Goal: Task Accomplishment & Management: Manage account settings

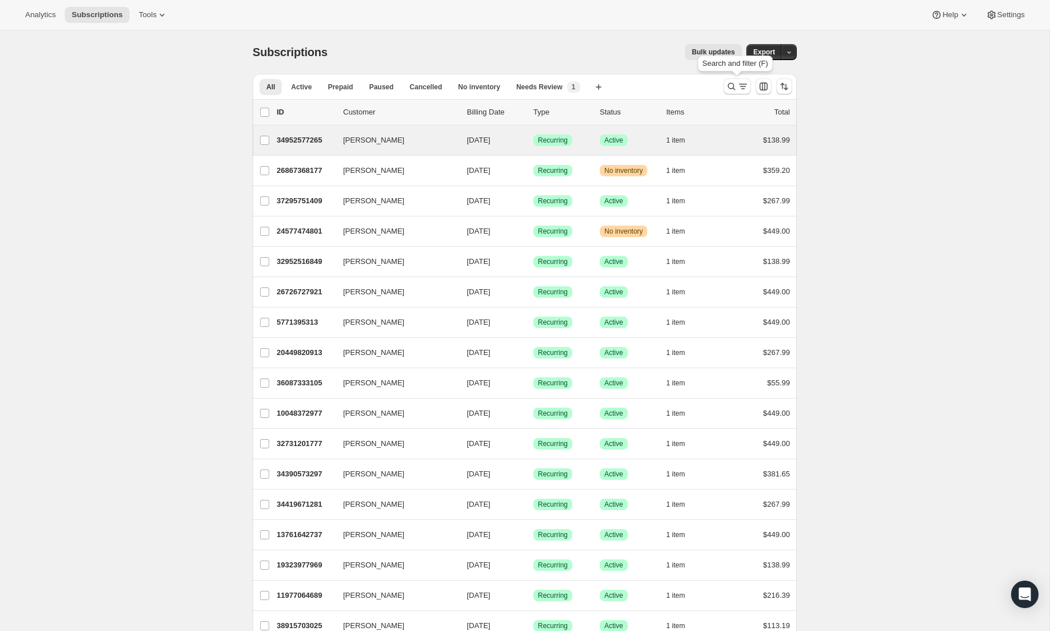
drag, startPoint x: 744, startPoint y: 86, endPoint x: 683, endPoint y: 131, distance: 75.4
click at [744, 86] on icon "Search and filter results" at bounding box center [743, 86] width 6 height 1
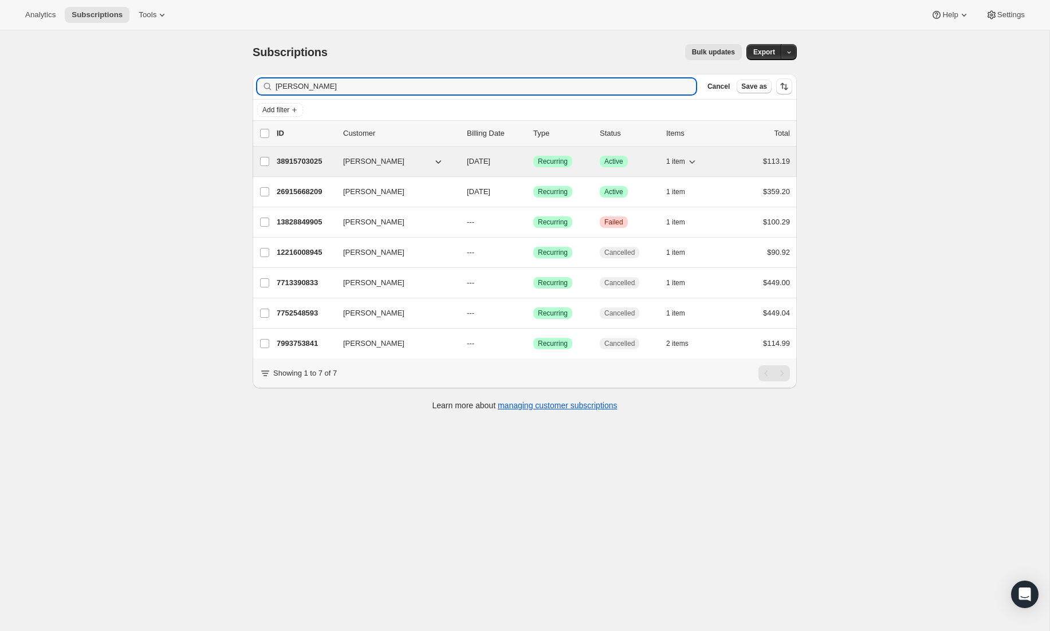
type input "[PERSON_NAME]"
click at [302, 156] on p "38915703025" at bounding box center [305, 161] width 57 height 11
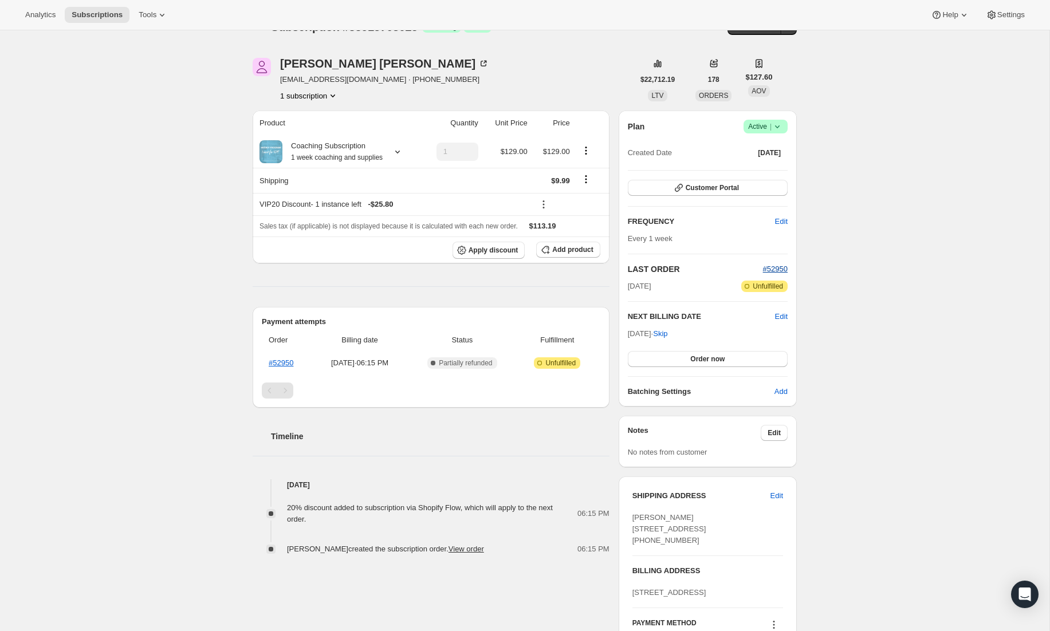
scroll to position [32, 0]
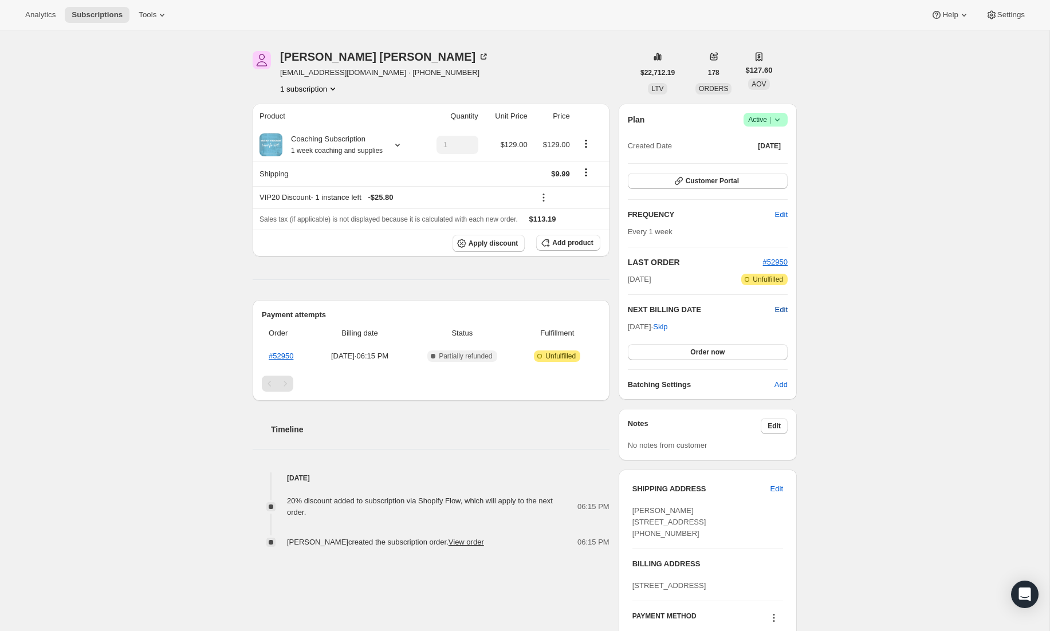
drag, startPoint x: 783, startPoint y: 309, endPoint x: 639, endPoint y: 553, distance: 283.5
click at [783, 310] on span "Edit" at bounding box center [781, 309] width 13 height 11
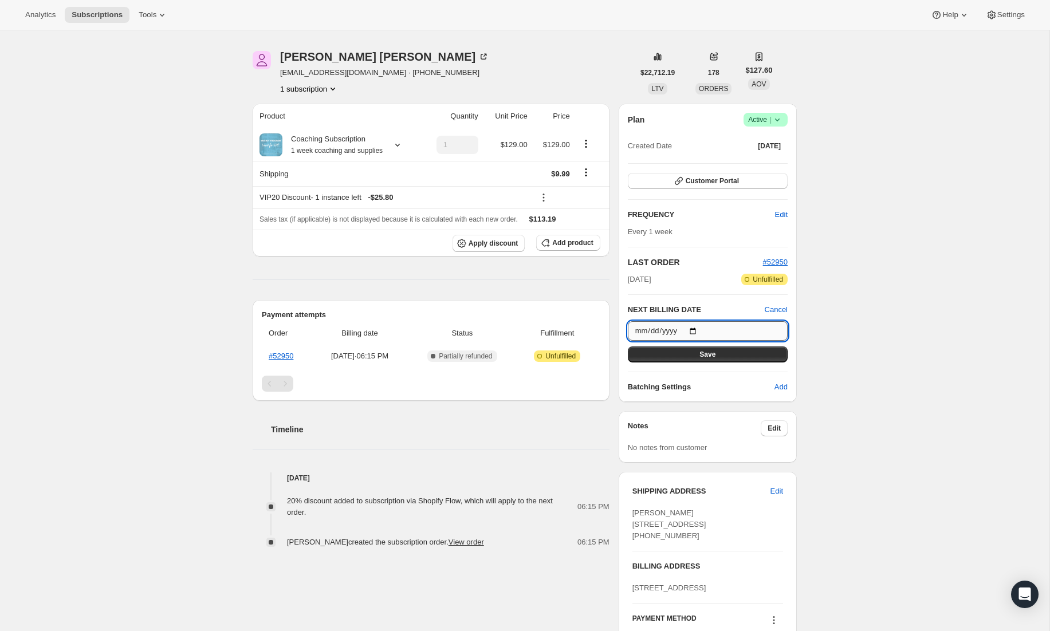
click at [696, 329] on input "[DATE]" at bounding box center [708, 330] width 160 height 19
type input "[DATE]"
click at [725, 354] on button "Save" at bounding box center [708, 355] width 160 height 16
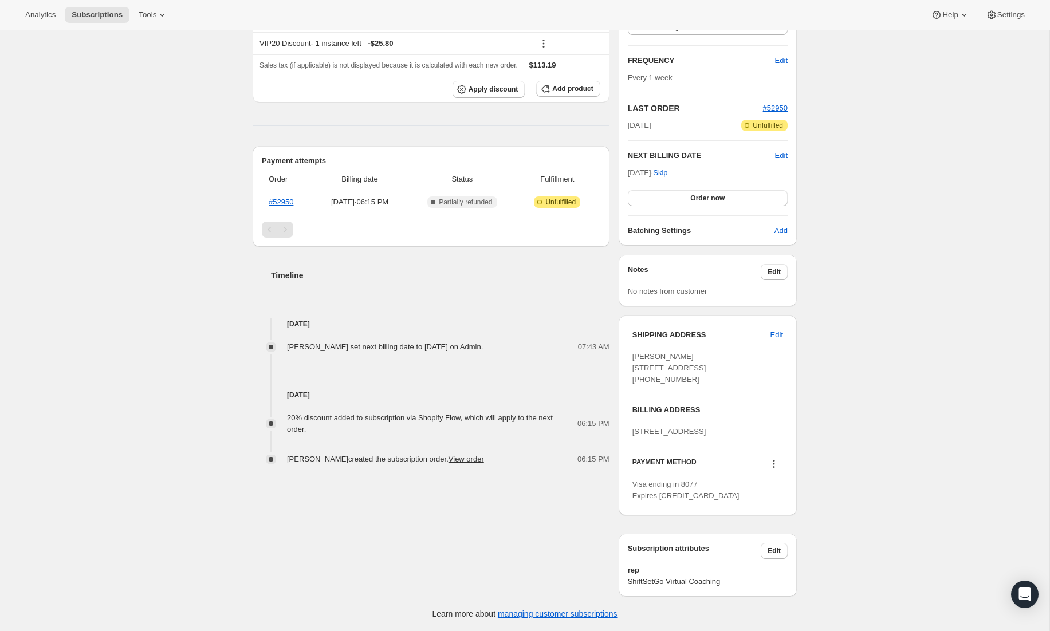
scroll to position [284, 0]
click at [1029, 592] on icon "Open Intercom Messenger" at bounding box center [1024, 594] width 13 height 15
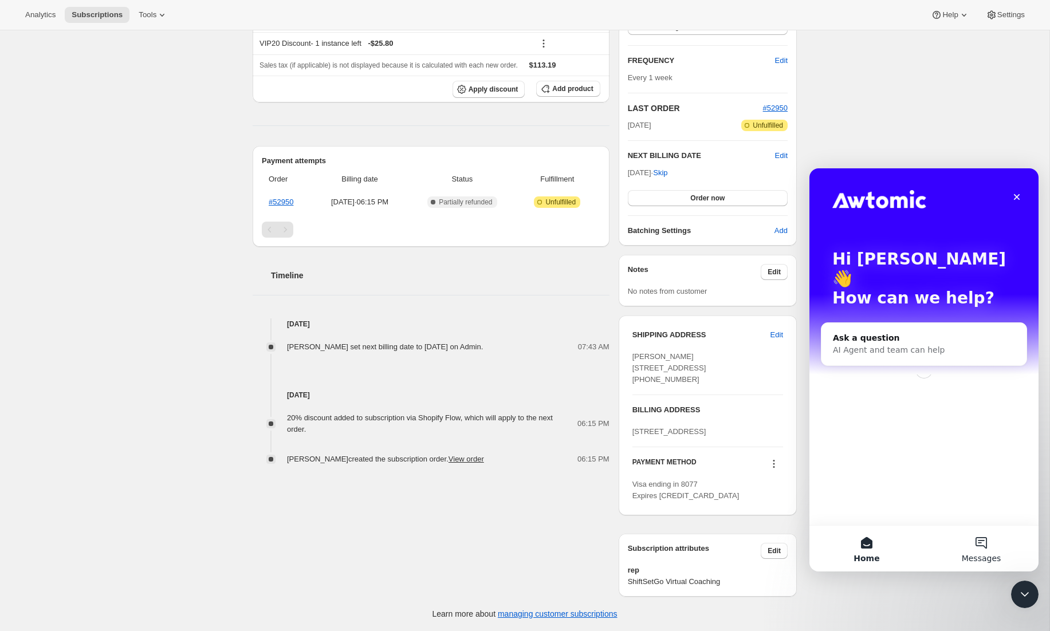
scroll to position [0, 0]
click at [954, 344] on div "AI Agent and team can help" at bounding box center [908, 350] width 150 height 12
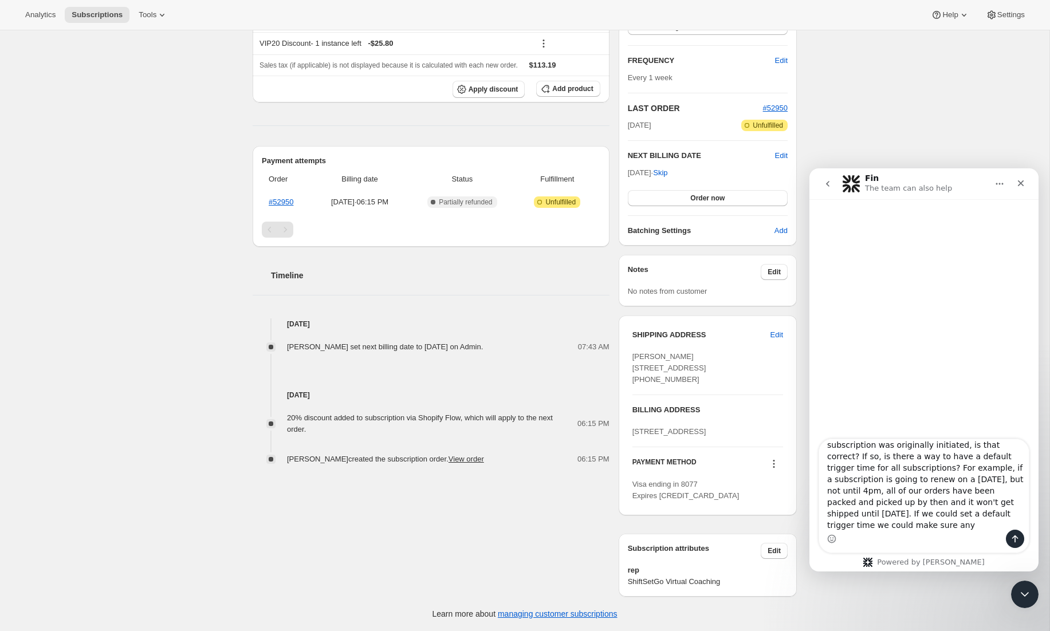
scroll to position [41, 0]
type textarea "Good morning. I think subscription renewals take place at the same time of day …"
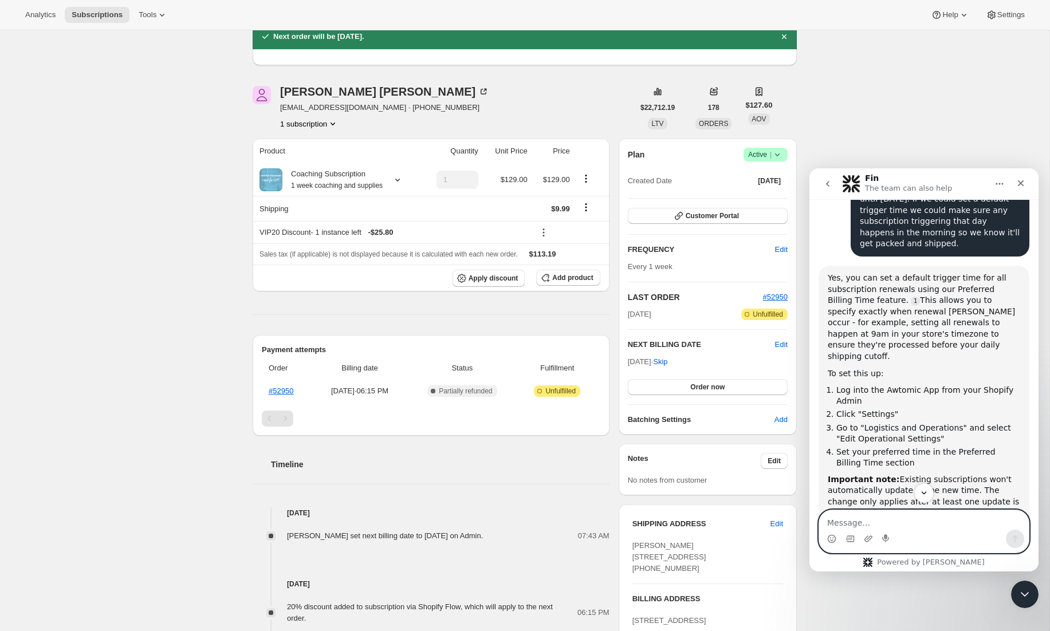
scroll to position [30, 0]
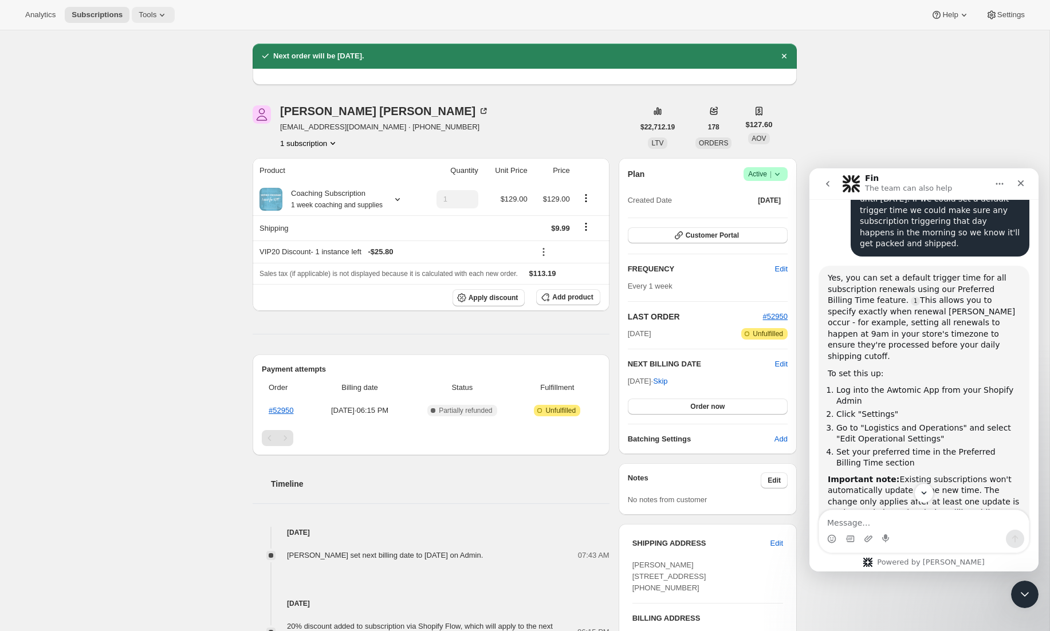
click at [164, 14] on icon at bounding box center [162, 15] width 5 height 3
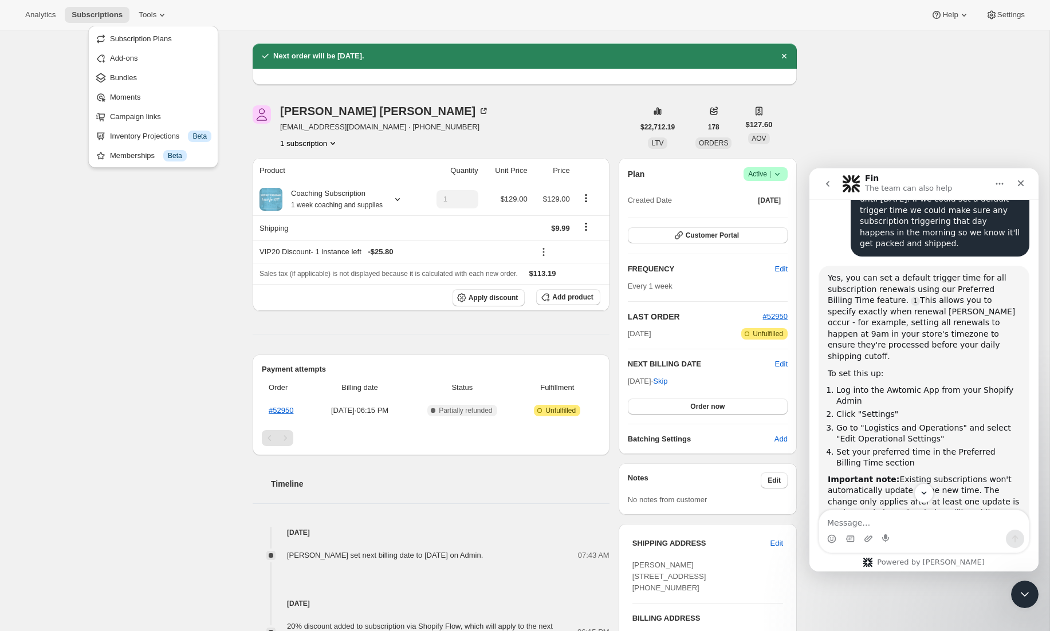
click at [27, 44] on div "Subscription #38915703025. This page is ready Subscription #38915703025 Success…" at bounding box center [524, 420] width 1049 height 840
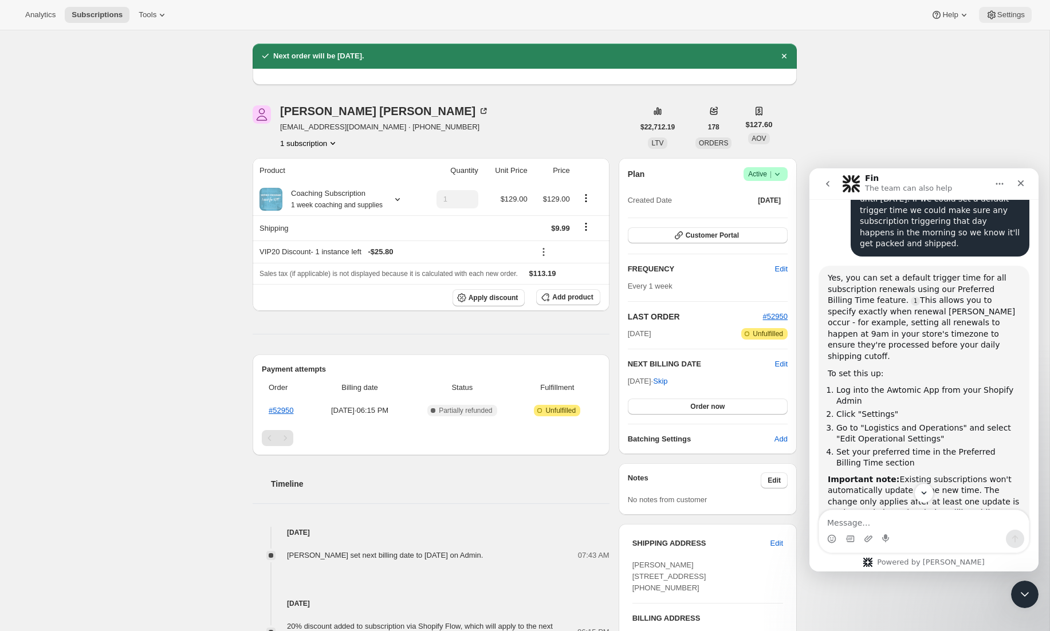
click at [1005, 13] on span "Settings" at bounding box center [1010, 14] width 27 height 9
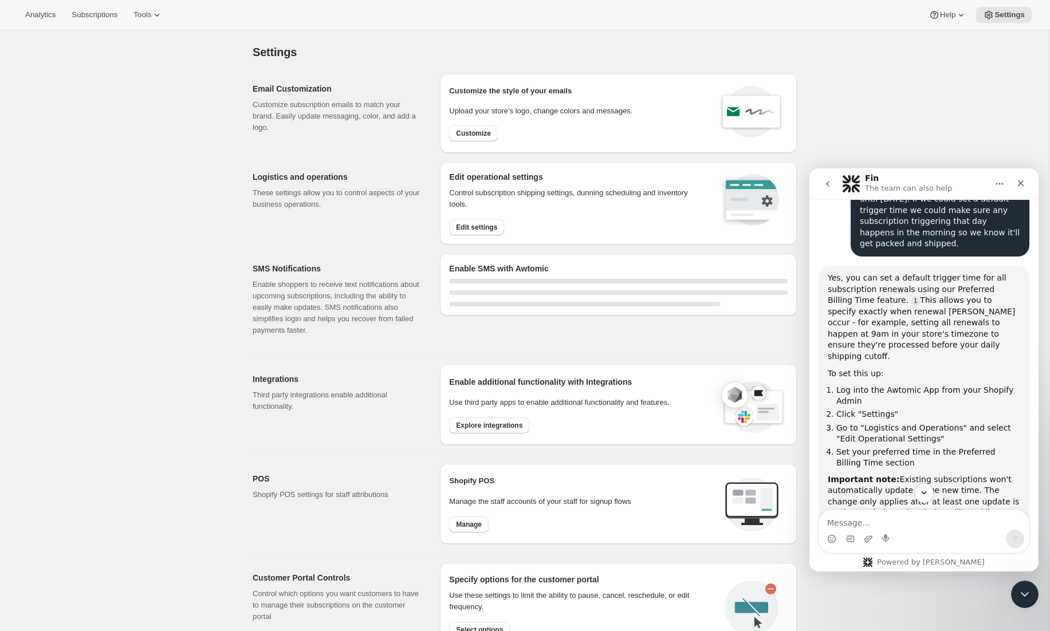
select select "22:00"
select select "09:00"
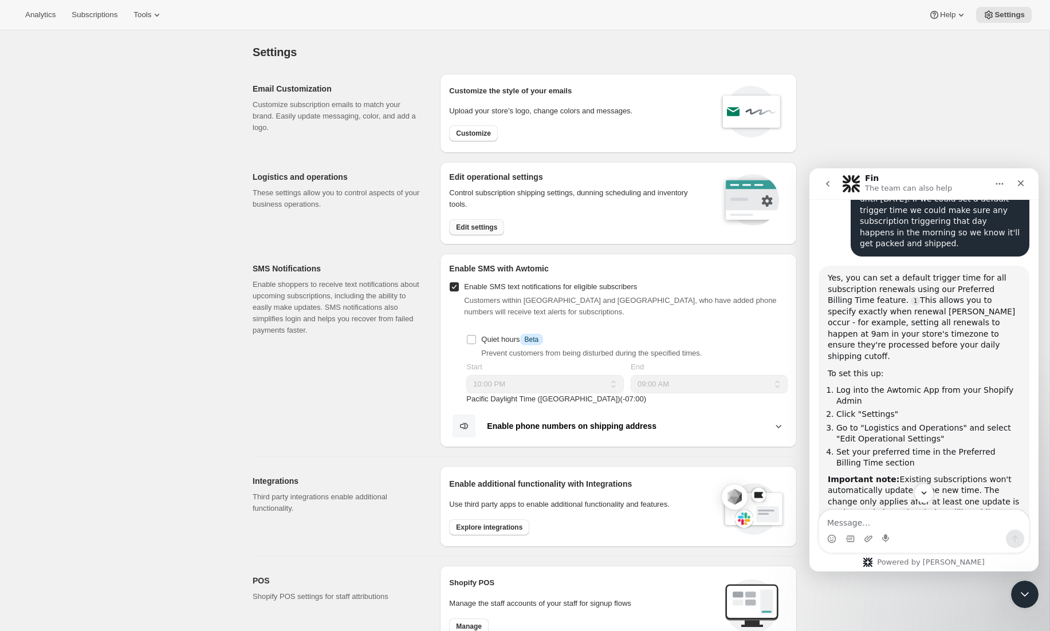
click at [486, 227] on span "Edit settings" at bounding box center [476, 227] width 41 height 9
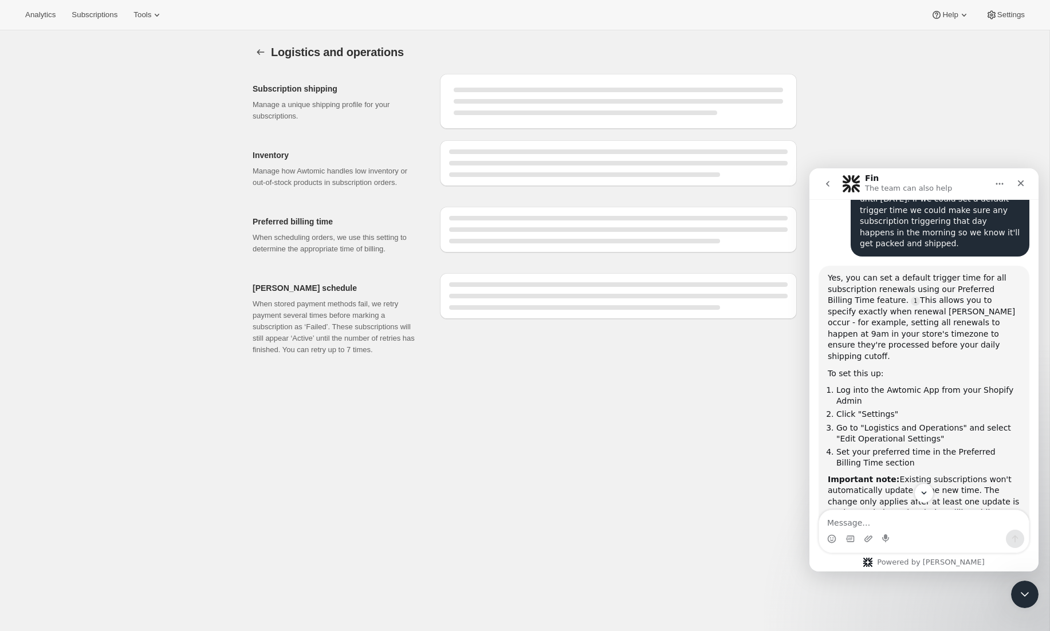
select select "DAY"
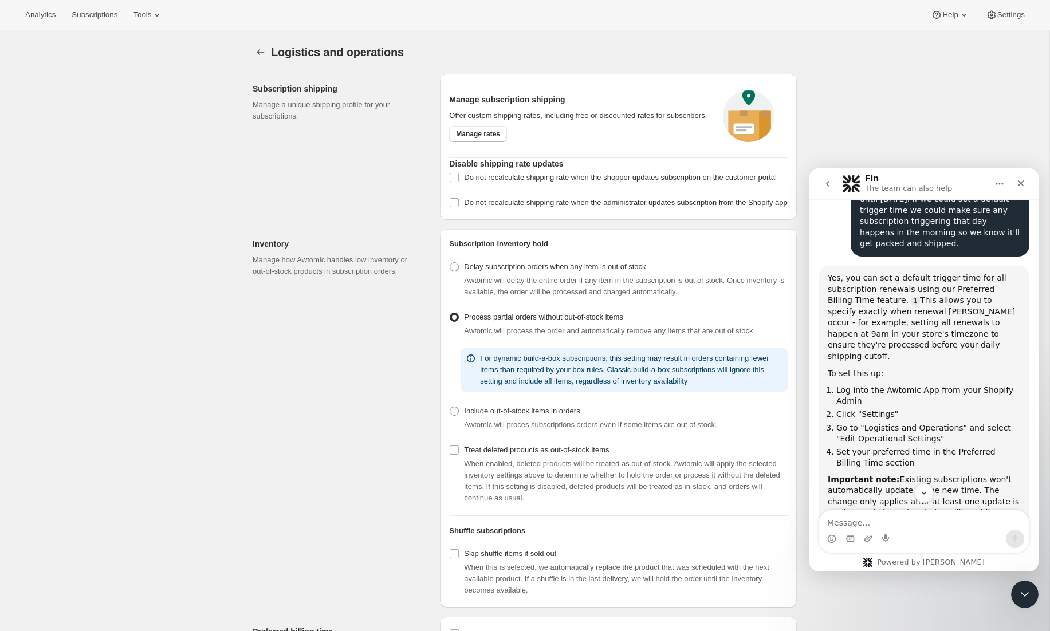
radio input "true"
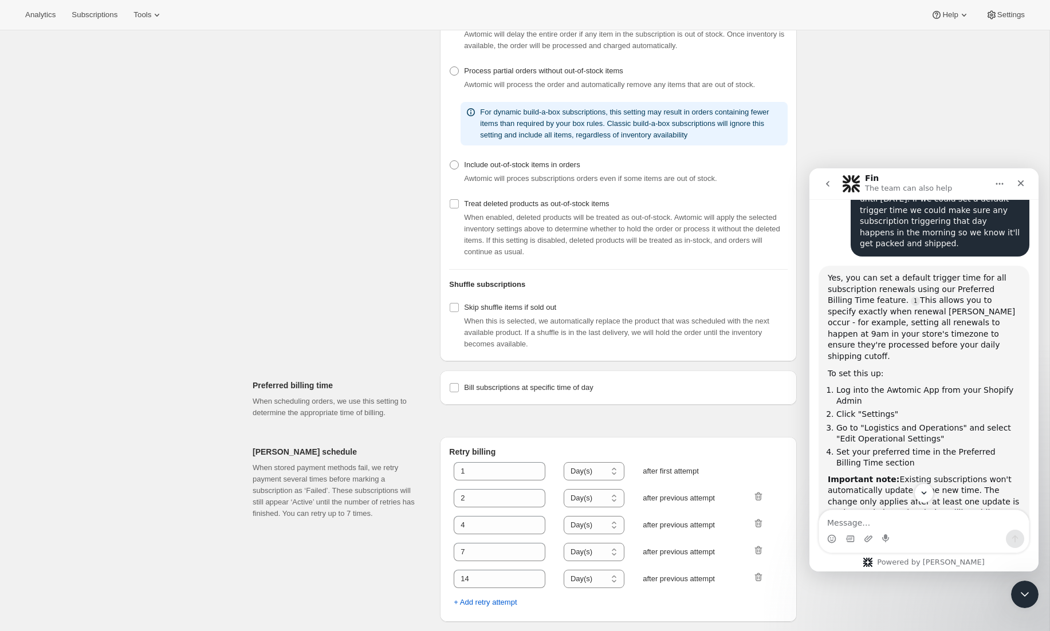
scroll to position [269, 0]
click at [532, 390] on span "Bill subscriptions at specific time of day" at bounding box center [528, 387] width 129 height 9
click at [459, 390] on input "Bill subscriptions at specific time of day" at bounding box center [454, 387] width 9 height 9
checkbox input "true"
select select "08:00"
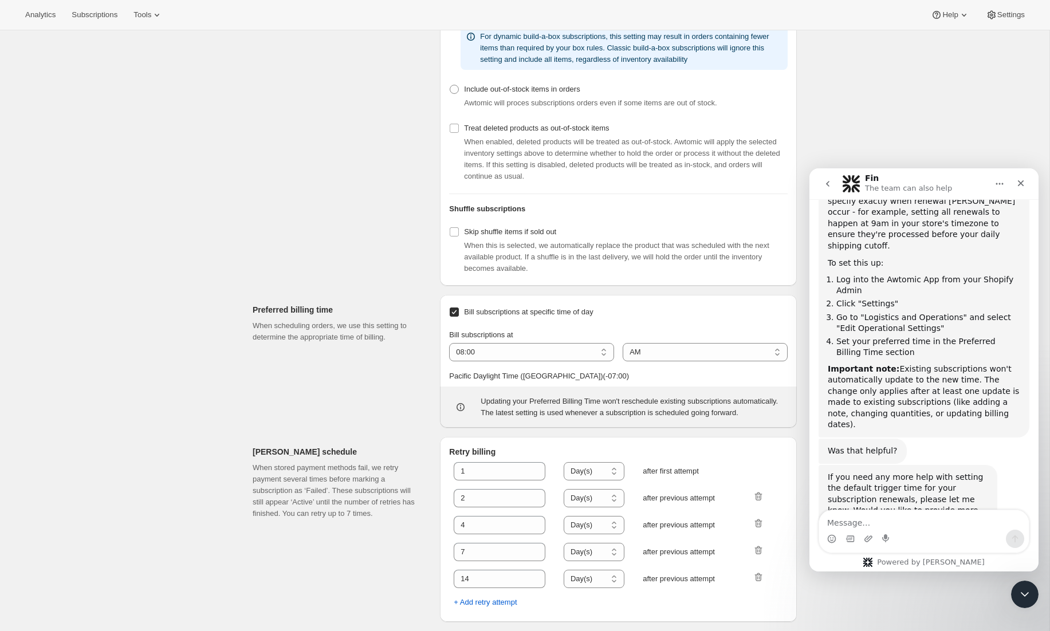
scroll to position [320, 0]
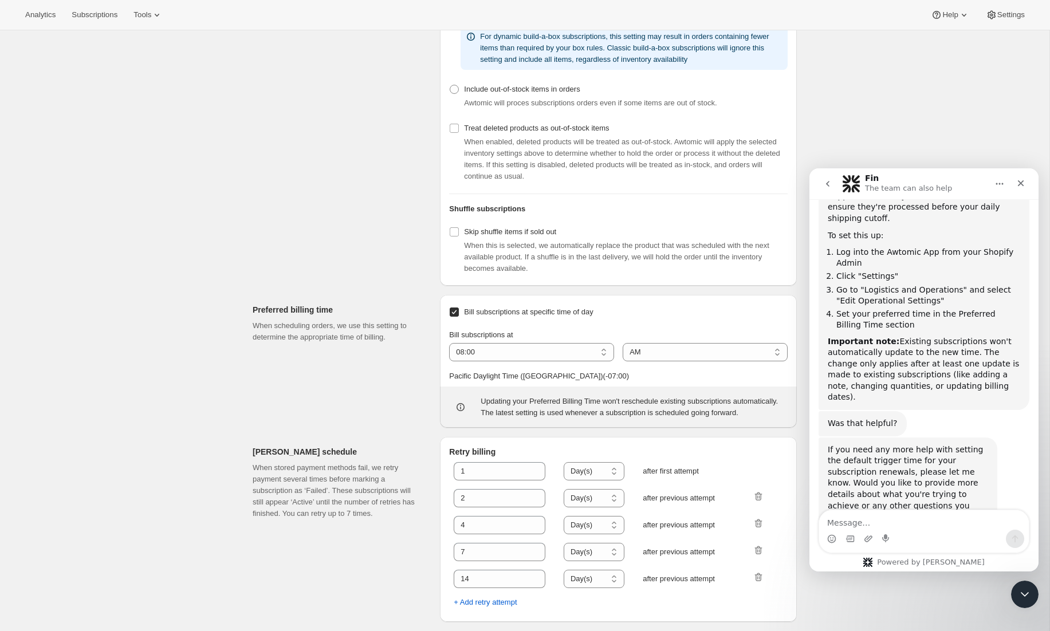
click at [971, 365] on div "Important note: Existing subscriptions won't automatically update to the new ti…" at bounding box center [924, 370] width 192 height 68
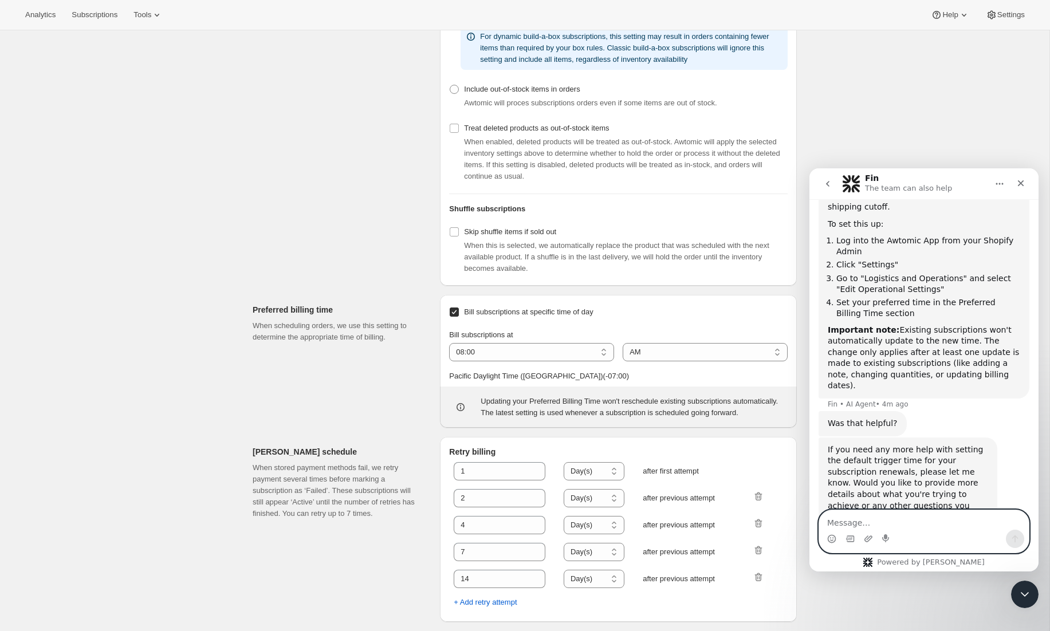
click at [925, 525] on textarea "Message…" at bounding box center [924, 519] width 210 height 19
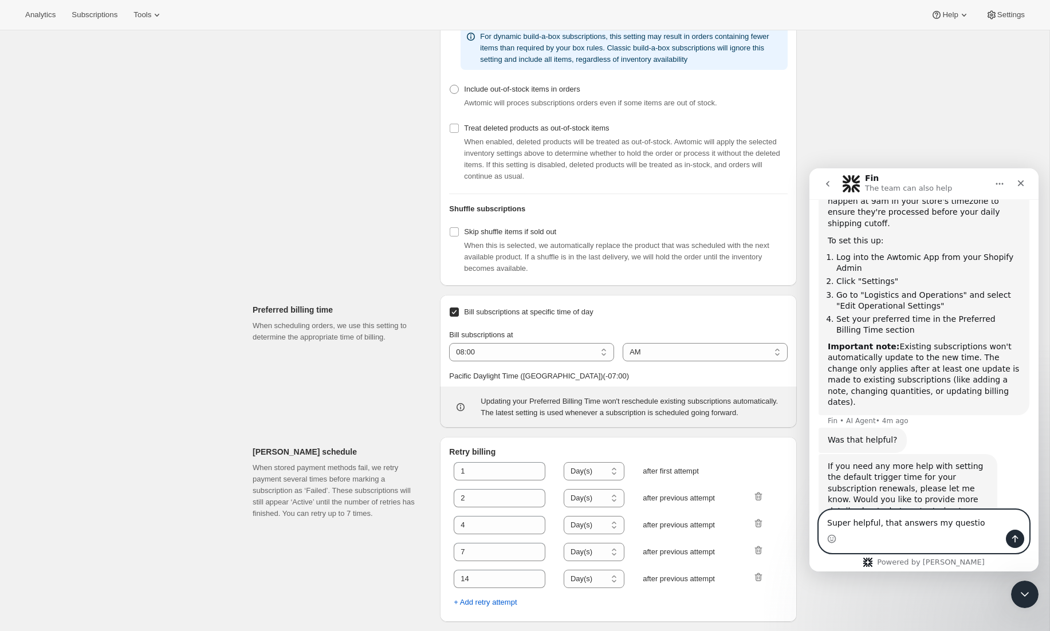
type textarea "Super helpful, that answers my question"
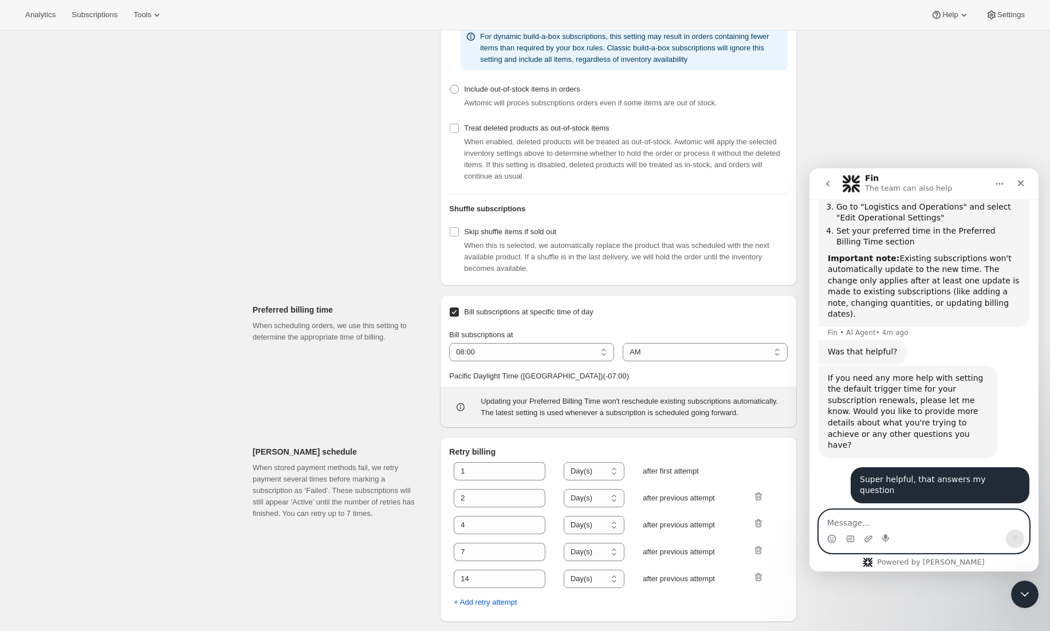
scroll to position [411, 0]
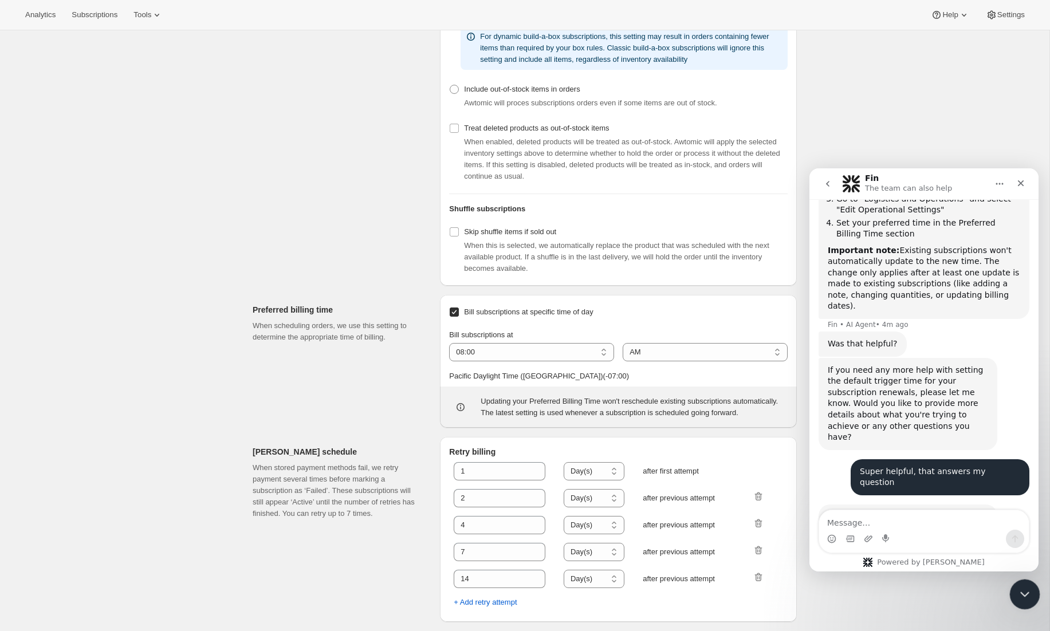
drag, startPoint x: 1030, startPoint y: 599, endPoint x: 2039, endPoint y: 1007, distance: 1088.3
click at [1031, 600] on div "Close Intercom Messenger" at bounding box center [1022, 592] width 27 height 27
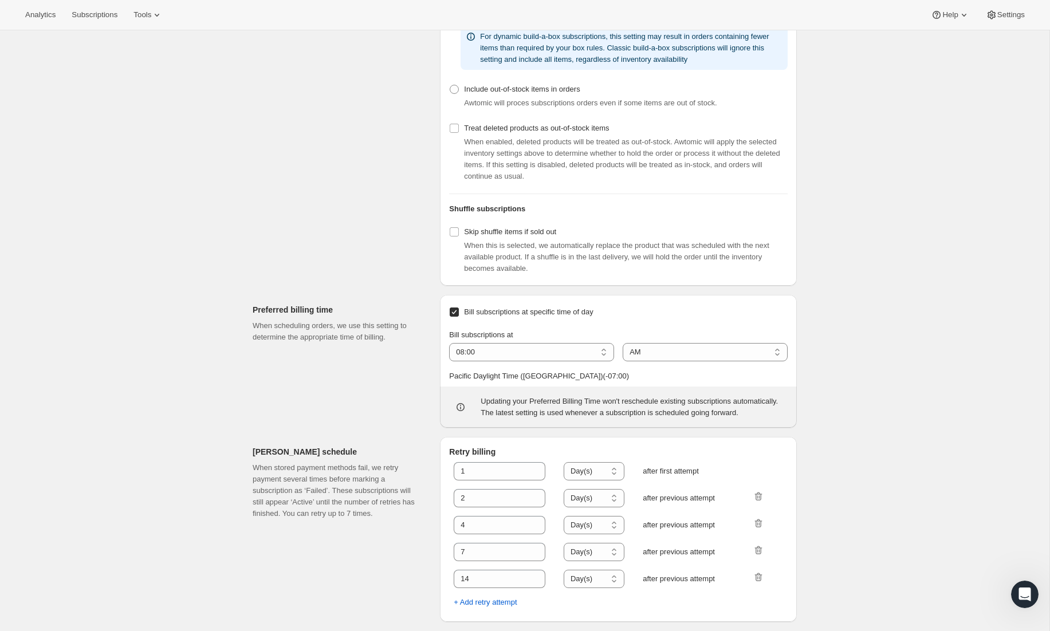
scroll to position [322, 0]
click at [459, 413] on icon at bounding box center [460, 407] width 11 height 11
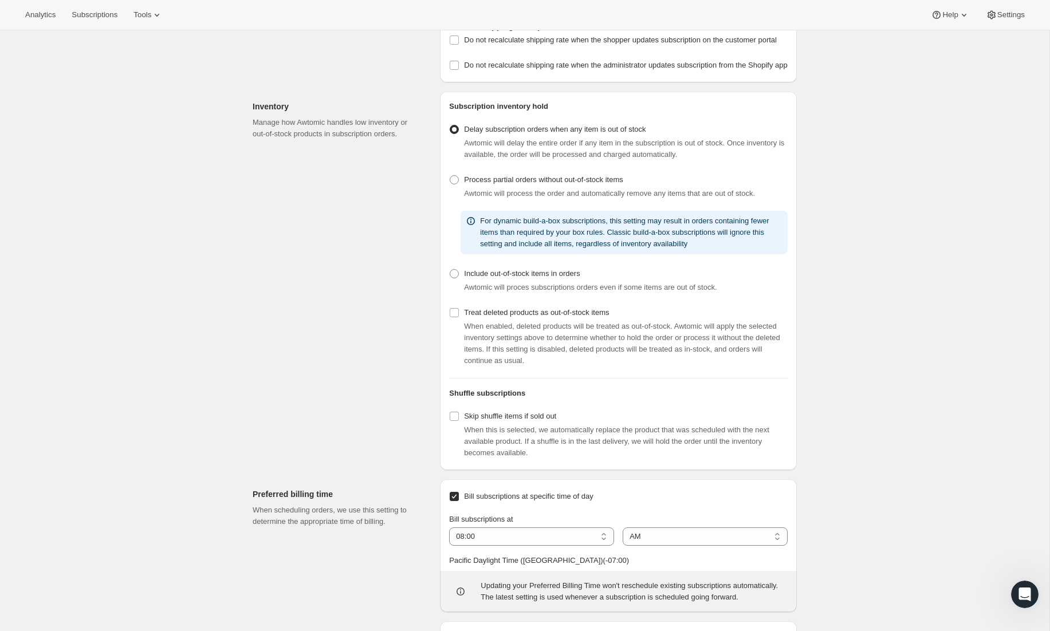
scroll to position [0, 0]
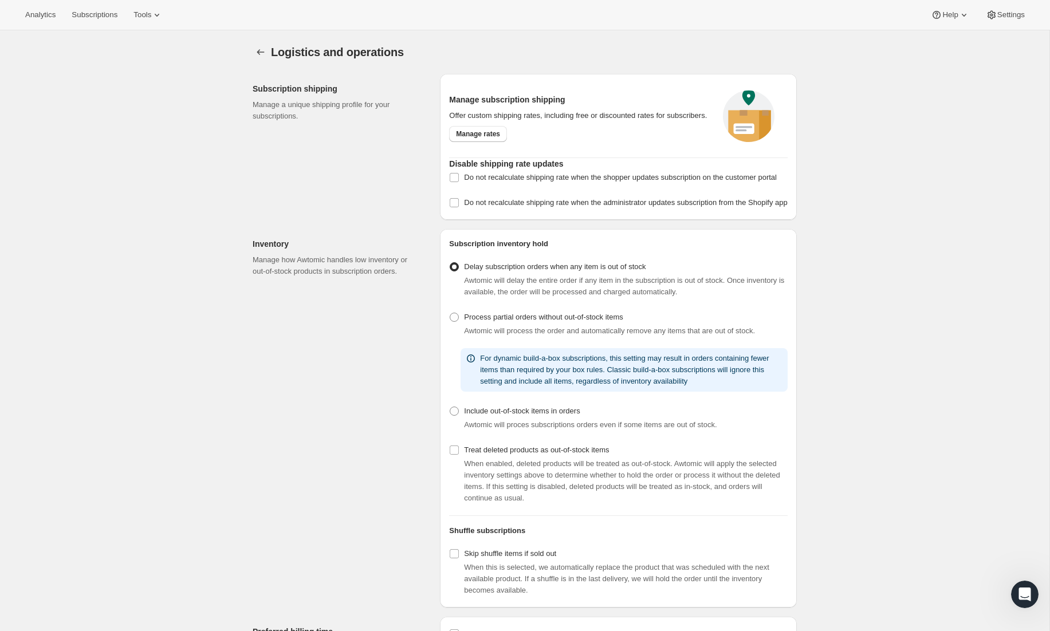
checkbox input "false"
